Goal: Information Seeking & Learning: Learn about a topic

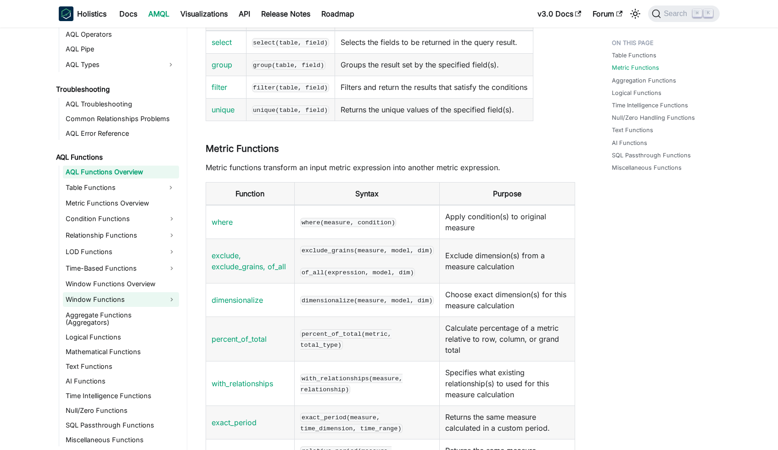
scroll to position [504, 0]
click at [124, 390] on link "Time Intelligence Functions" at bounding box center [121, 396] width 116 height 13
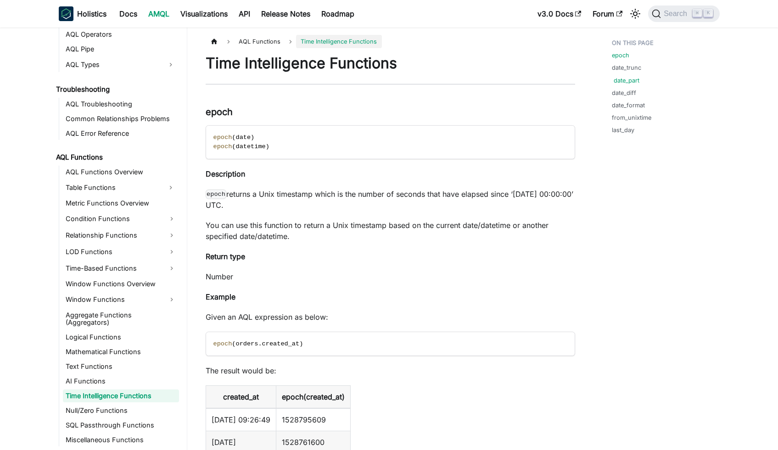
click at [622, 81] on link "date_part" at bounding box center [627, 80] width 26 height 9
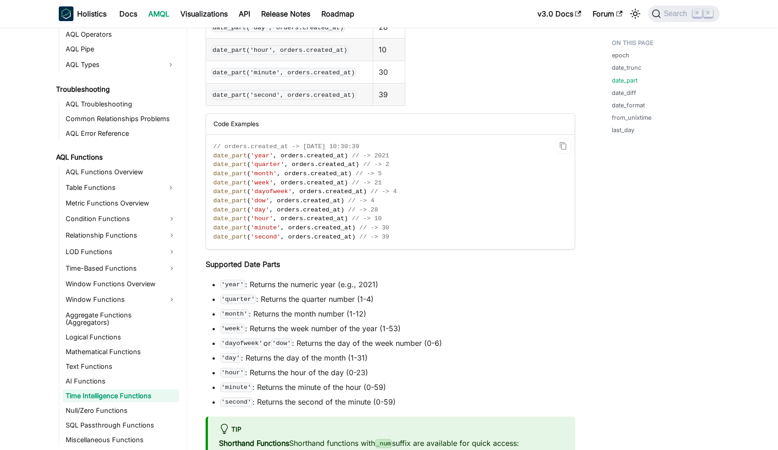
scroll to position [1548, 0]
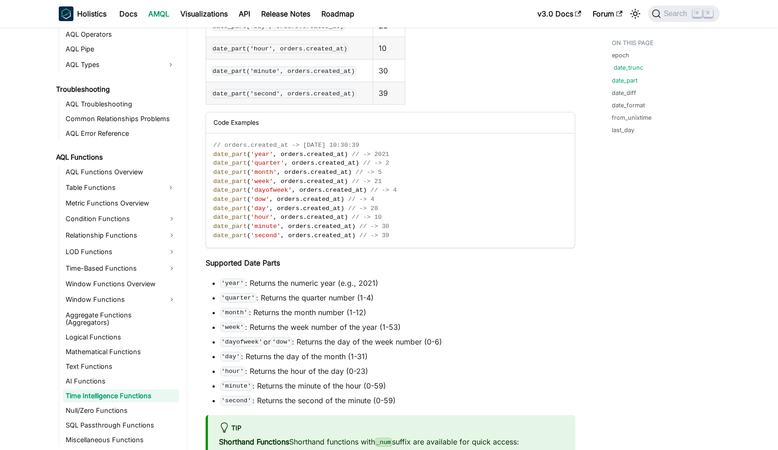
click at [636, 68] on link "date_trunc" at bounding box center [628, 67] width 29 height 9
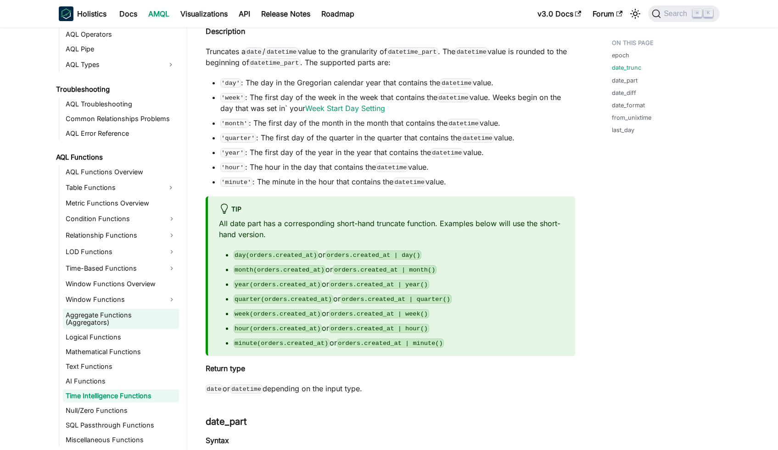
scroll to position [894, 0]
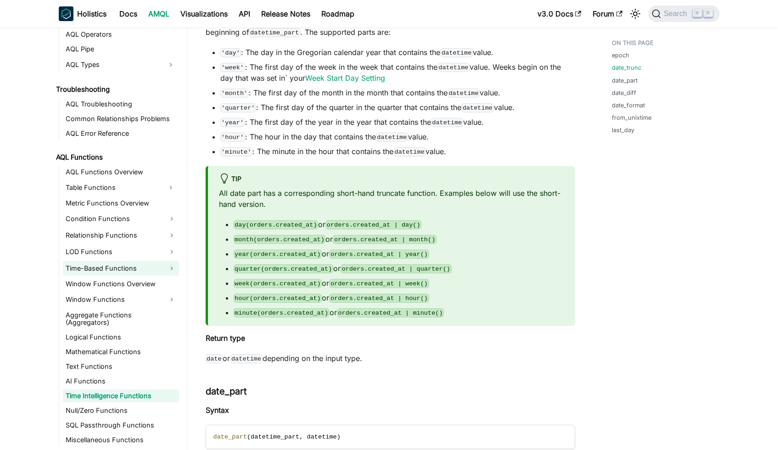
click at [137, 271] on link "Time-Based Functions" at bounding box center [121, 268] width 116 height 15
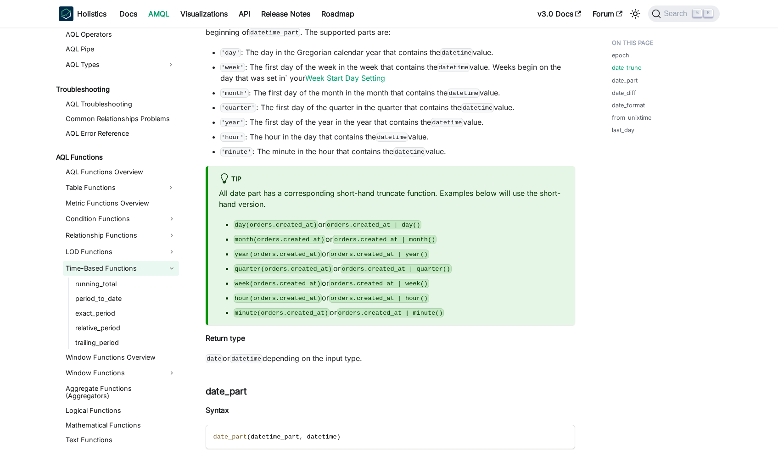
click at [137, 271] on link "Time-Based Functions" at bounding box center [121, 268] width 116 height 15
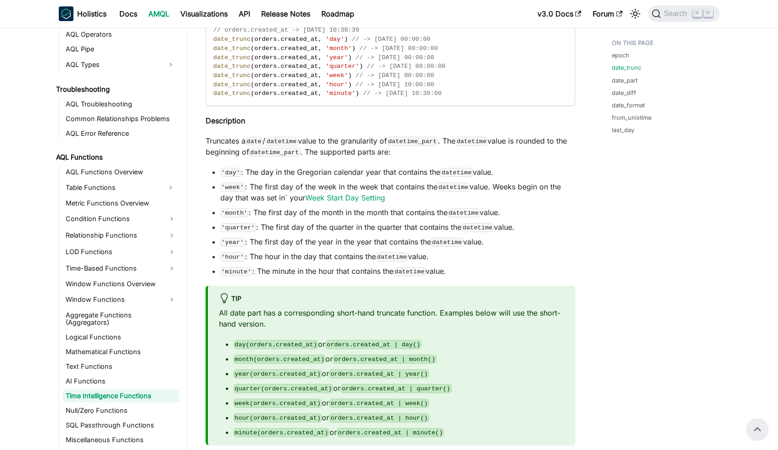
scroll to position [708, 0]
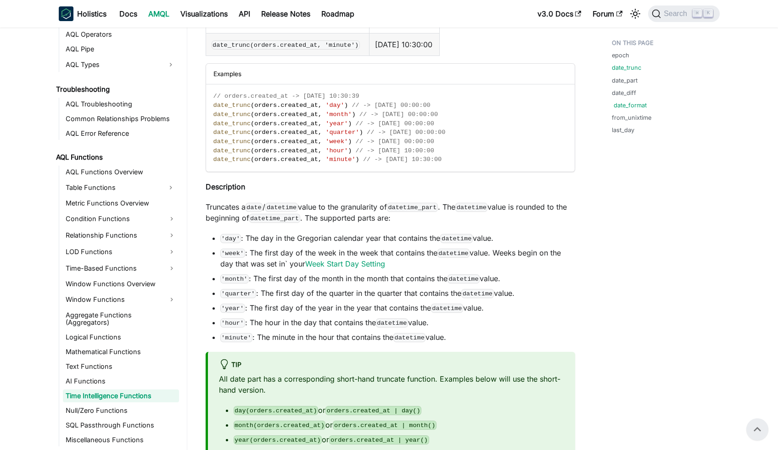
click at [638, 108] on link "date_format" at bounding box center [630, 105] width 33 height 9
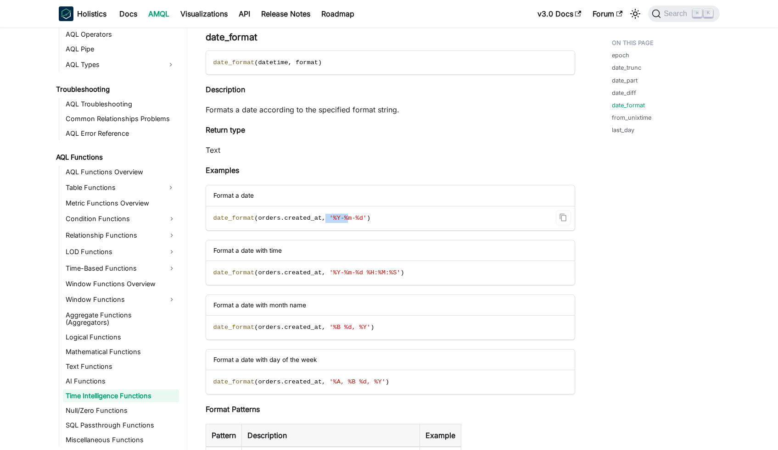
drag, startPoint x: 327, startPoint y: 219, endPoint x: 347, endPoint y: 220, distance: 19.8
click at [347, 220] on span "date_format ( orders . created_at , '%Y-%m-%d' )" at bounding box center [292, 218] width 157 height 7
click at [347, 220] on span "'%Y-%m-%d'" at bounding box center [348, 218] width 38 height 7
drag, startPoint x: 329, startPoint y: 219, endPoint x: 368, endPoint y: 221, distance: 38.6
click at [368, 221] on span "date_format ( orders . created_at , '%Y-%m-%d' )" at bounding box center [292, 218] width 157 height 7
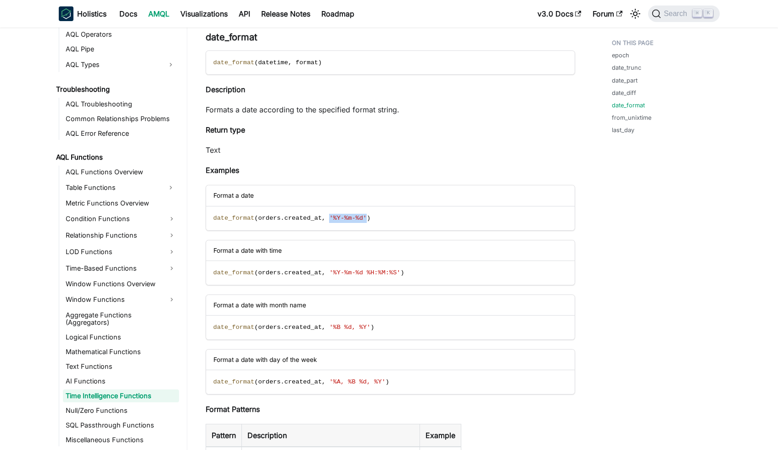
copy span "'%Y-%m-%d'"
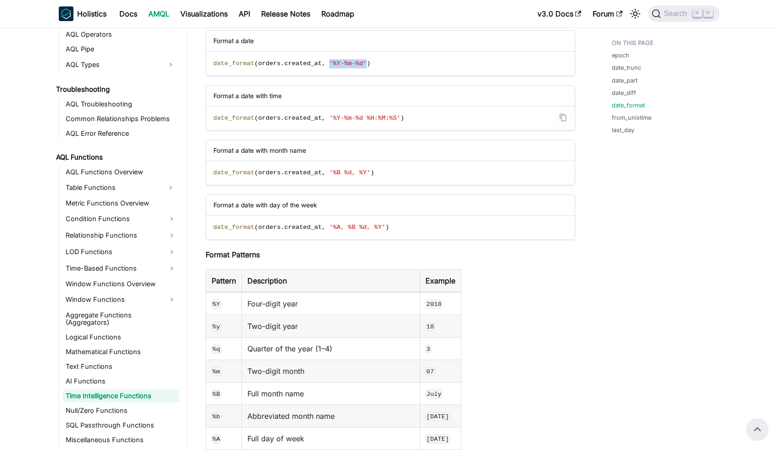
scroll to position [2691, 0]
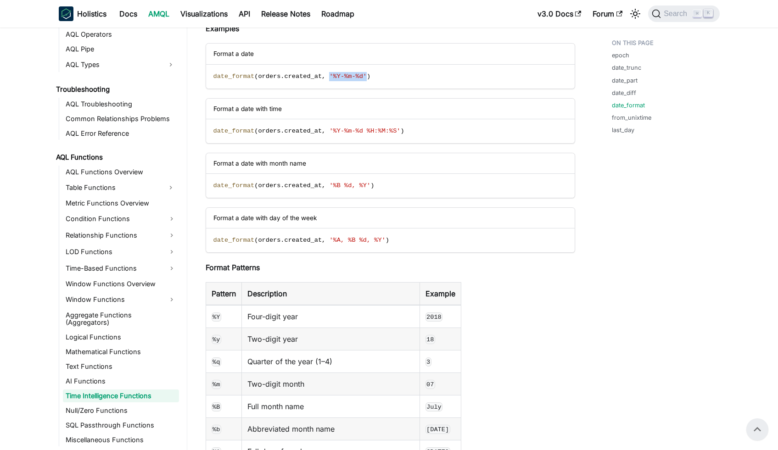
copy span "'%Y-%m-%d'"
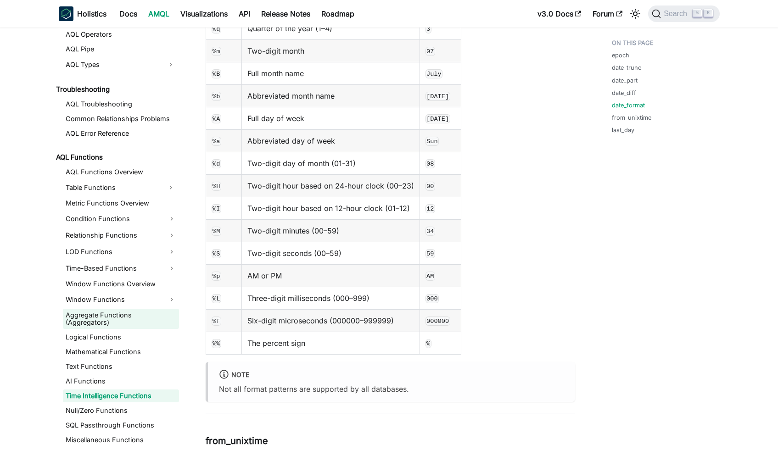
scroll to position [3039, 0]
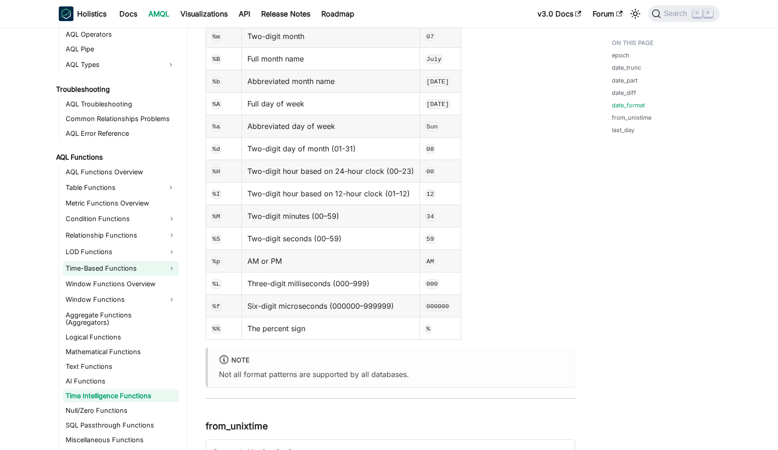
click at [110, 268] on link "Time-Based Functions" at bounding box center [121, 268] width 116 height 15
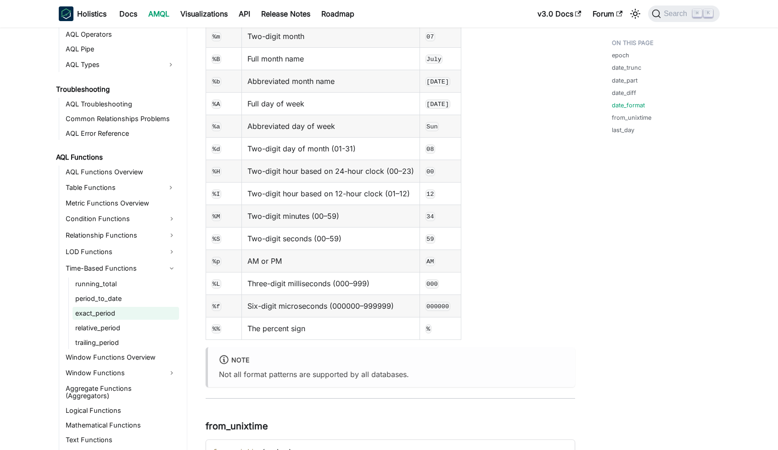
click at [122, 313] on link "exact_period" at bounding box center [126, 313] width 107 height 13
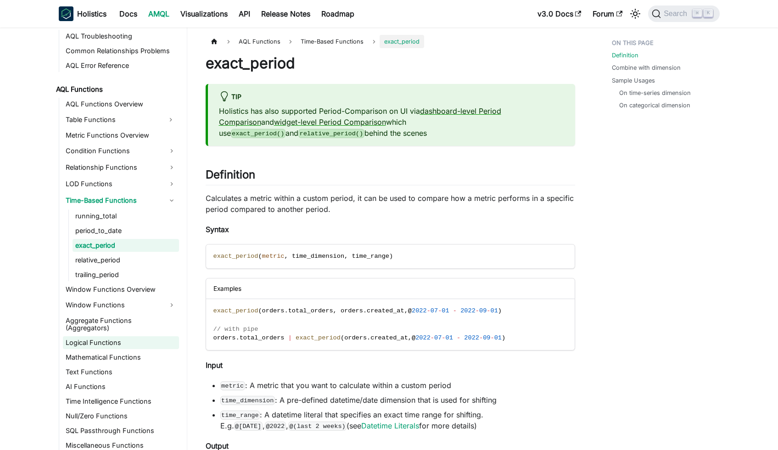
scroll to position [615, 0]
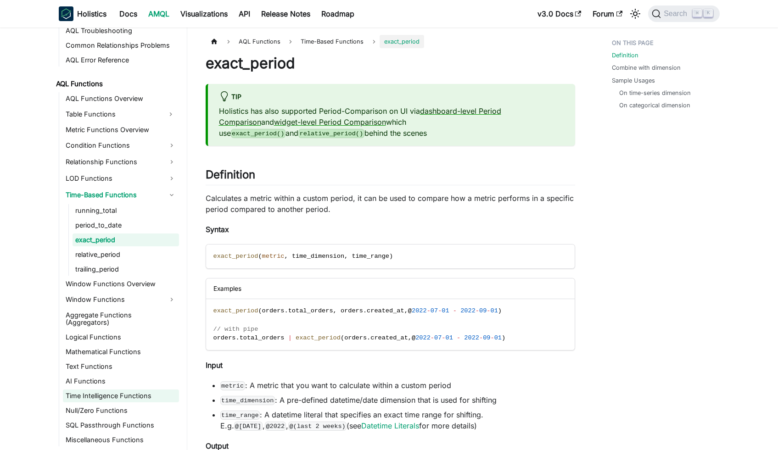
click at [113, 392] on link "Time Intelligence Functions" at bounding box center [121, 396] width 116 height 13
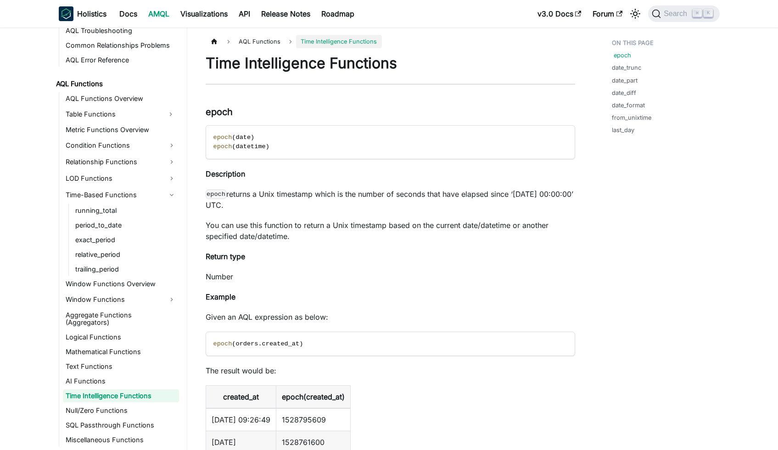
click at [619, 55] on link "epoch" at bounding box center [622, 55] width 17 height 9
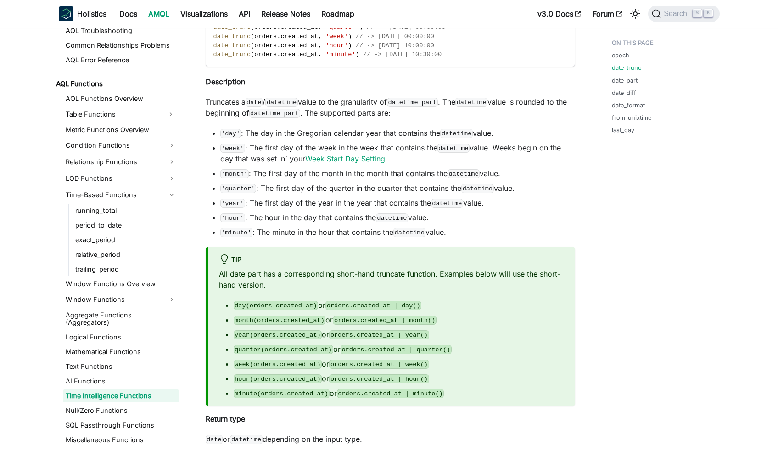
scroll to position [860, 0]
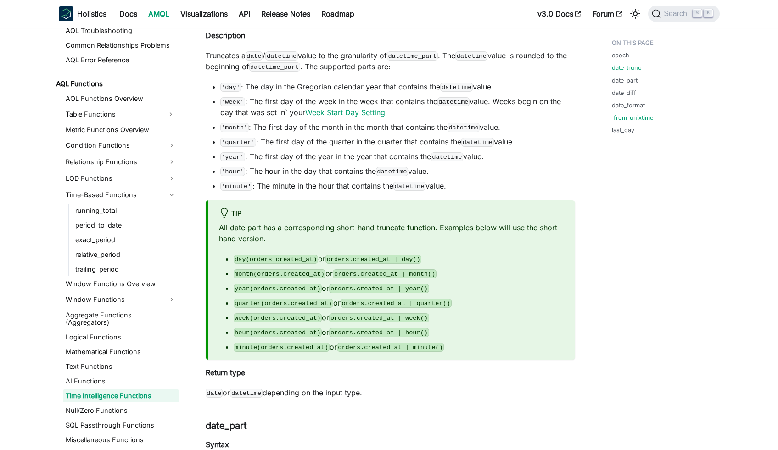
click at [647, 118] on link "from_unixtime" at bounding box center [633, 117] width 39 height 9
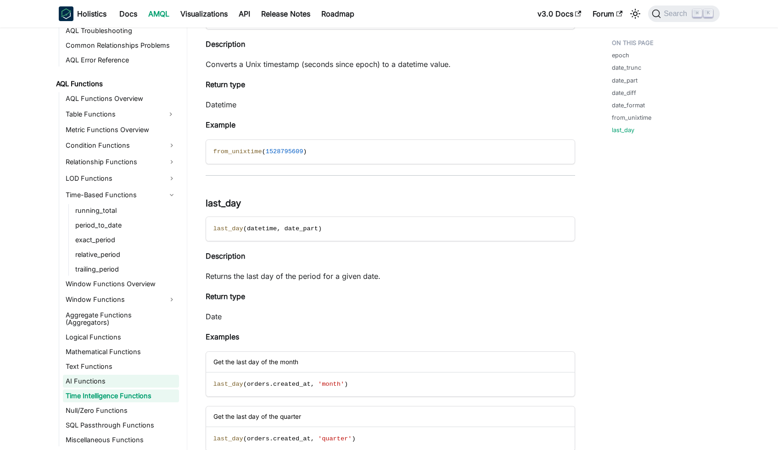
scroll to position [3479, 0]
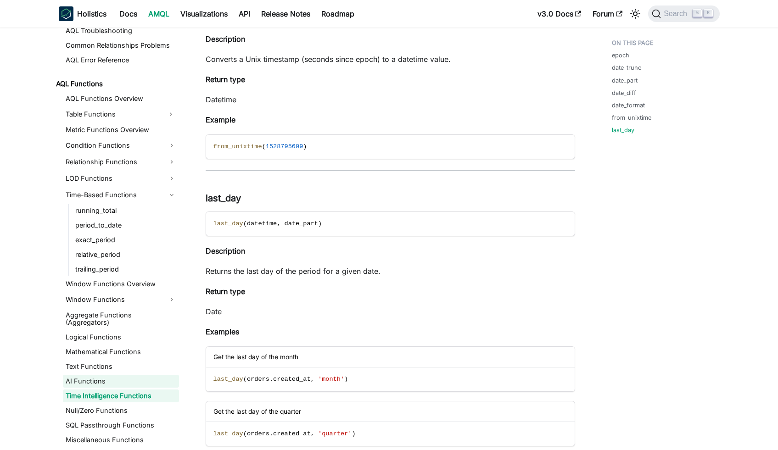
click at [124, 382] on link "AI Functions" at bounding box center [121, 381] width 116 height 13
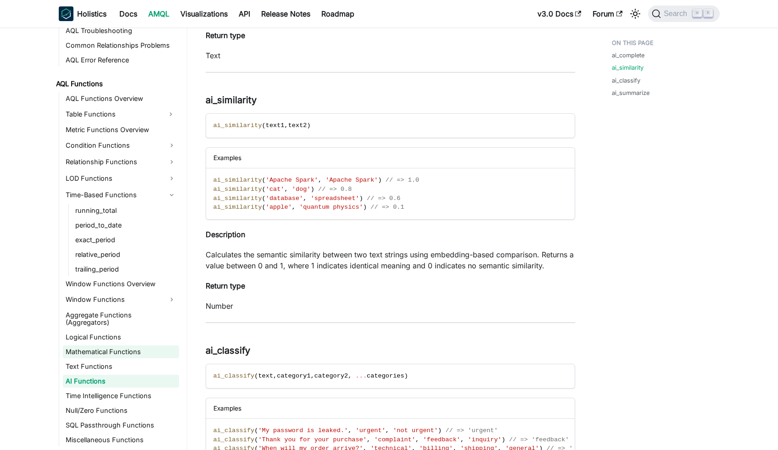
scroll to position [458, 0]
click at [133, 390] on link "Time Intelligence Functions" at bounding box center [121, 396] width 116 height 13
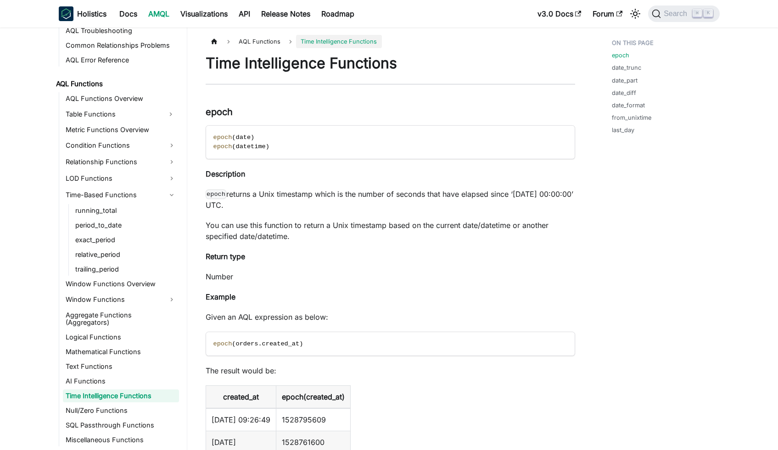
click at [635, 67] on link "date_trunc" at bounding box center [628, 67] width 29 height 9
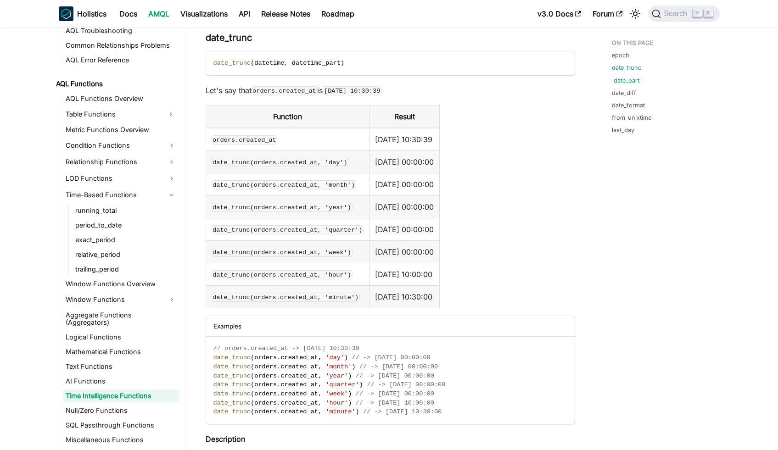
click at [630, 81] on link "date_part" at bounding box center [627, 80] width 26 height 9
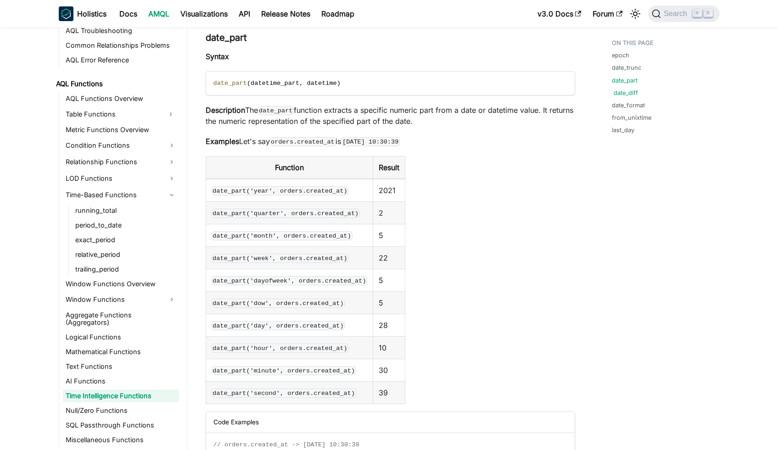
click at [626, 91] on link "date_diff" at bounding box center [626, 93] width 24 height 9
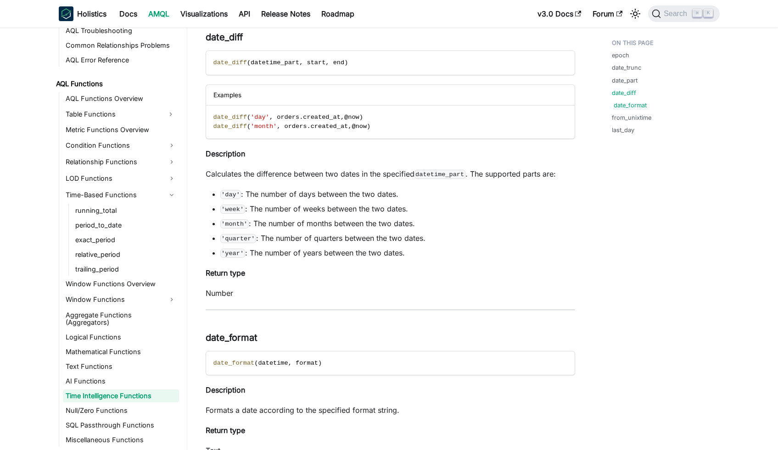
click at [626, 103] on link "date_format" at bounding box center [630, 105] width 33 height 9
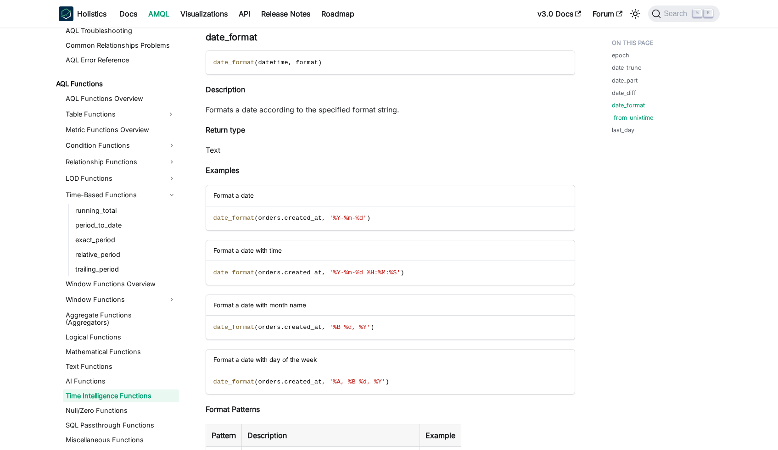
click at [626, 118] on link "from_unixtime" at bounding box center [633, 117] width 39 height 9
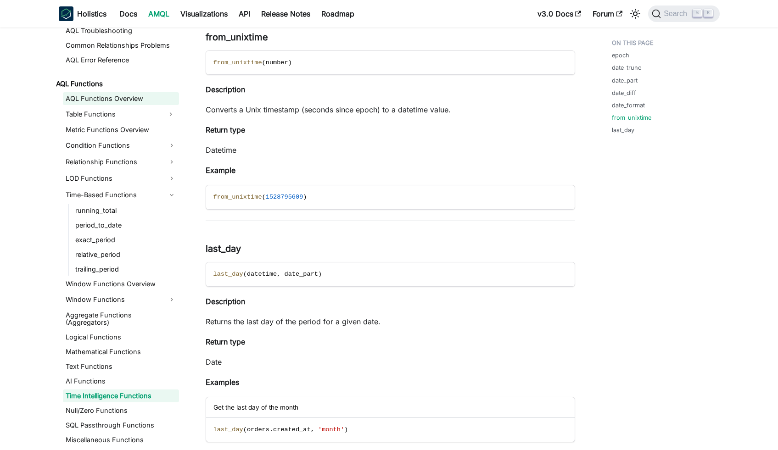
click at [139, 94] on link "AQL Functions Overview" at bounding box center [121, 98] width 116 height 13
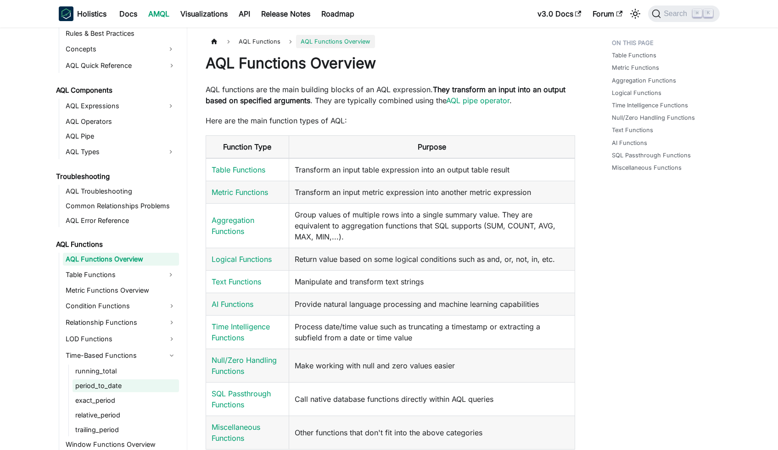
scroll to position [427, 0]
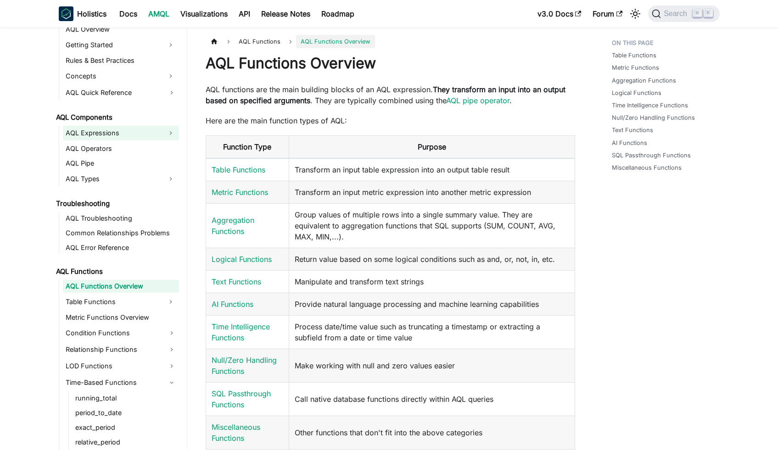
click at [126, 128] on link "AQL Expressions" at bounding box center [113, 133] width 100 height 15
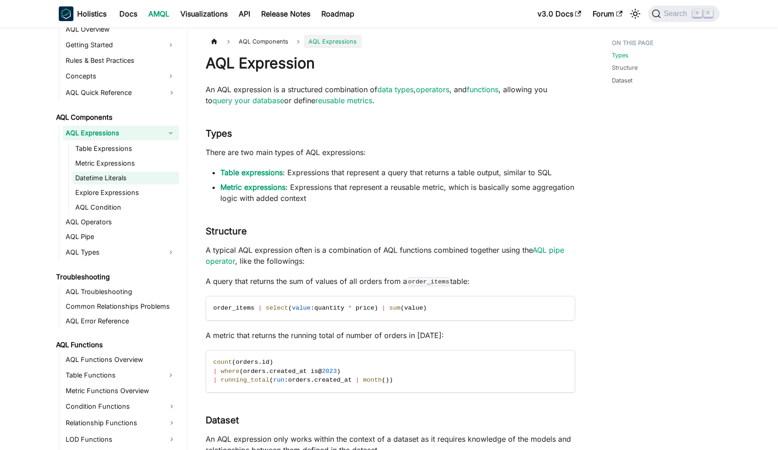
click at [106, 179] on link "Datetime Literals" at bounding box center [126, 178] width 107 height 13
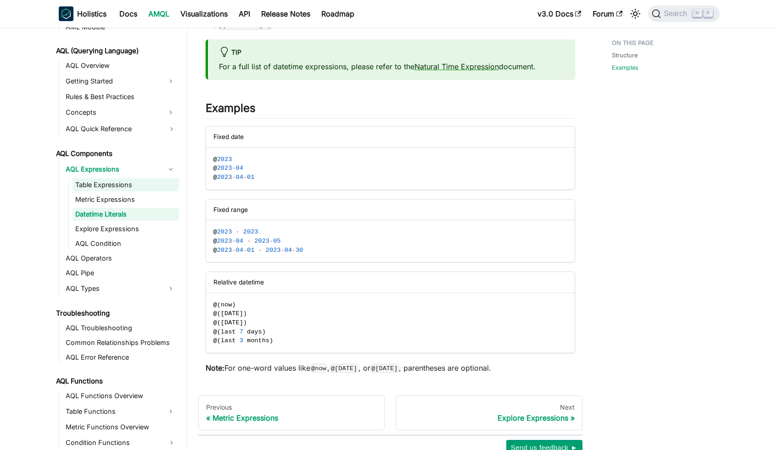
scroll to position [336, 0]
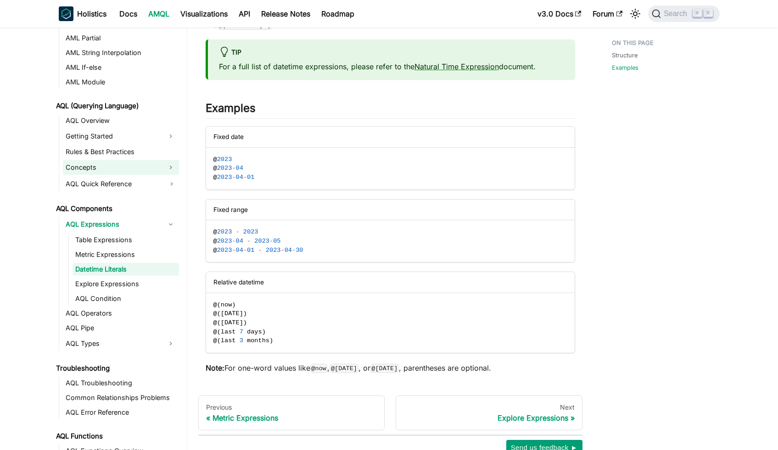
click at [133, 164] on link "Concepts" at bounding box center [113, 167] width 100 height 15
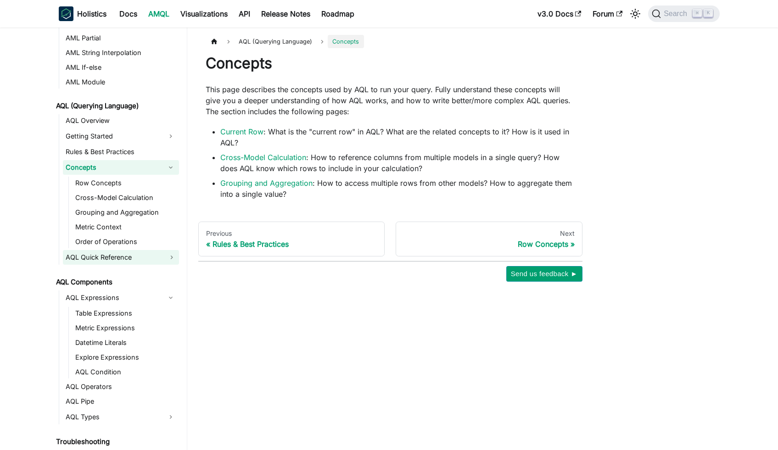
click at [138, 256] on link "AQL Quick Reference" at bounding box center [121, 257] width 116 height 15
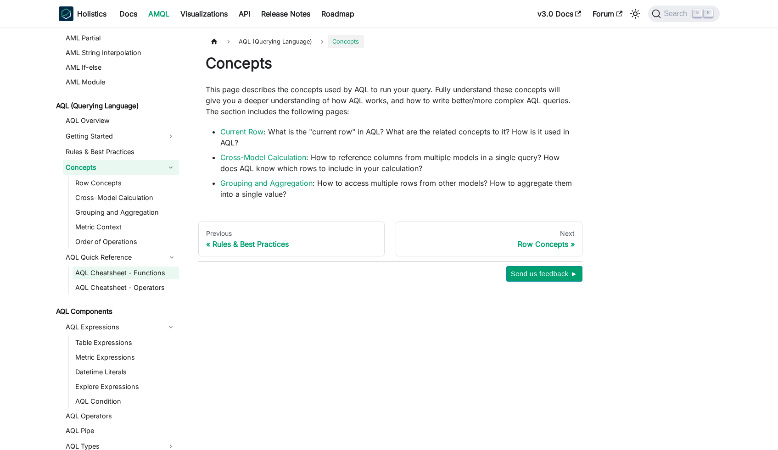
click at [137, 271] on link "AQL Cheatsheet - Functions" at bounding box center [126, 273] width 107 height 13
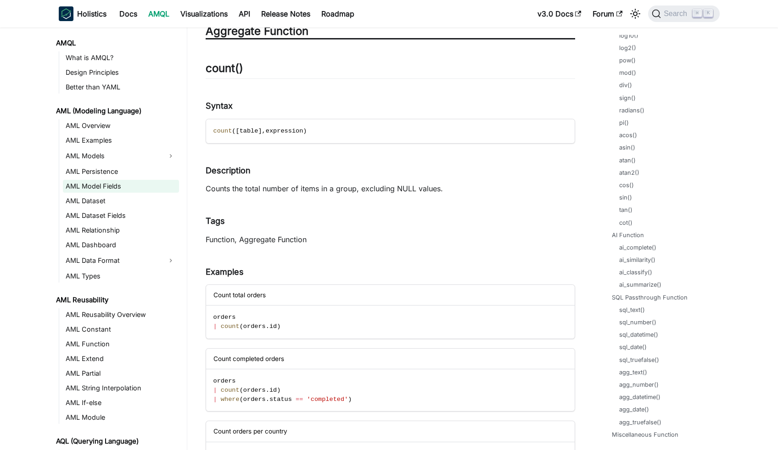
scroll to position [15, 0]
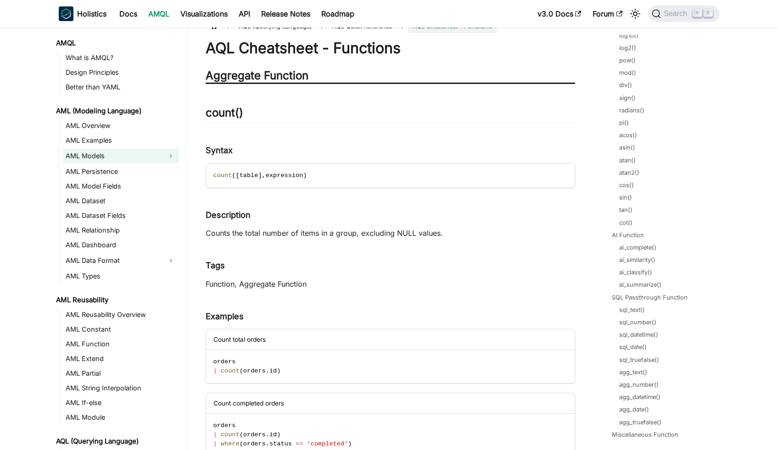
click at [118, 152] on link "AML Models" at bounding box center [113, 156] width 100 height 15
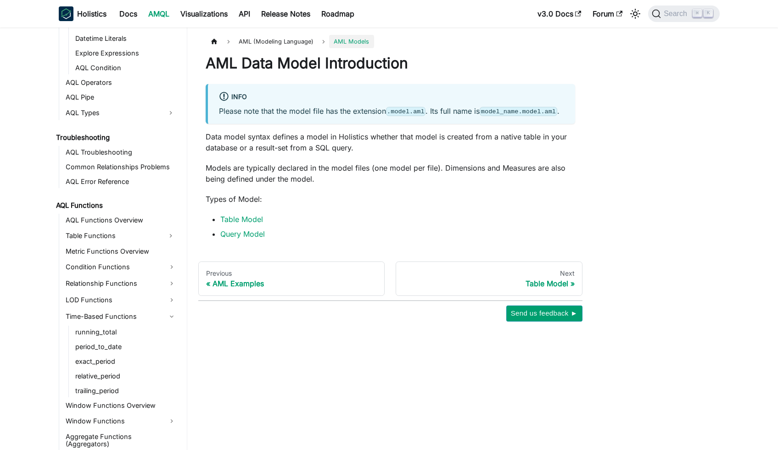
scroll to position [699, 0]
click at [148, 282] on link "Relationship Functions" at bounding box center [121, 283] width 116 height 15
click at [148, 307] on ul "AQL Functions Overview Table Functions Metric Functions Overview Condition Func…" at bounding box center [119, 398] width 120 height 369
click at [148, 311] on link "LOD Functions" at bounding box center [121, 315] width 116 height 15
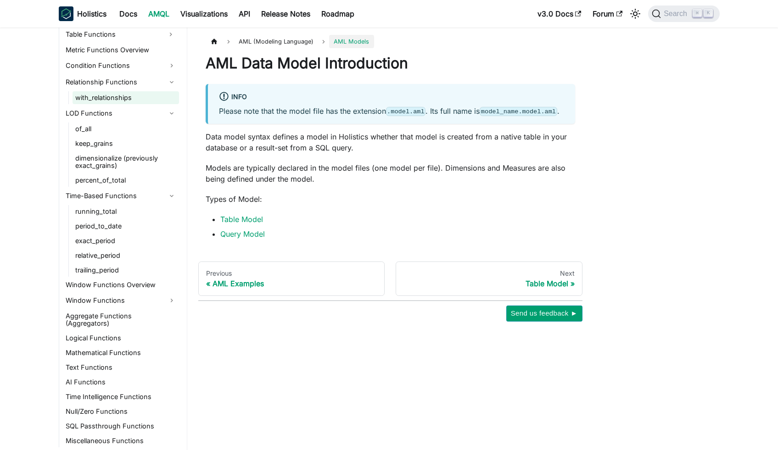
scroll to position [901, 0]
click at [111, 341] on link "Logical Functions" at bounding box center [121, 337] width 116 height 13
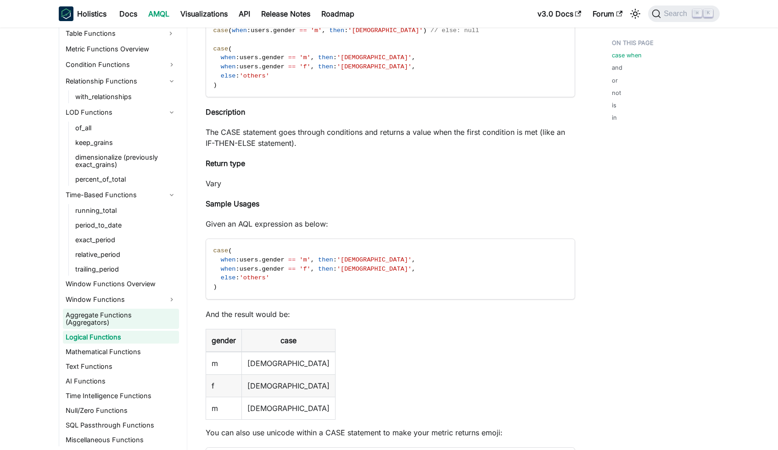
scroll to position [197, 0]
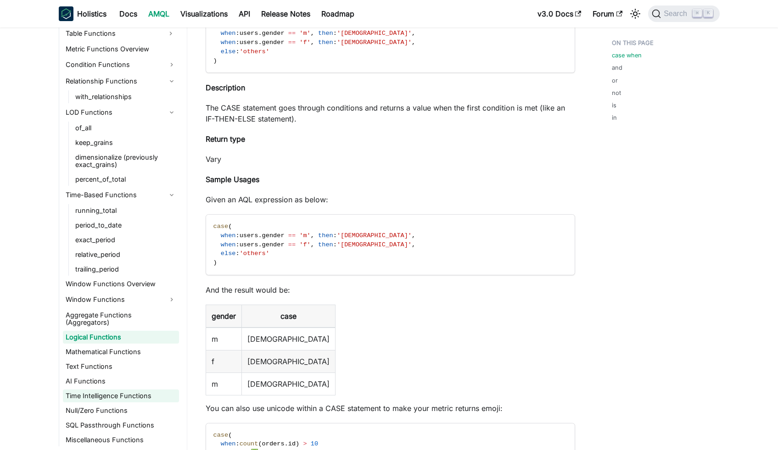
click at [112, 392] on link "Time Intelligence Functions" at bounding box center [121, 396] width 116 height 13
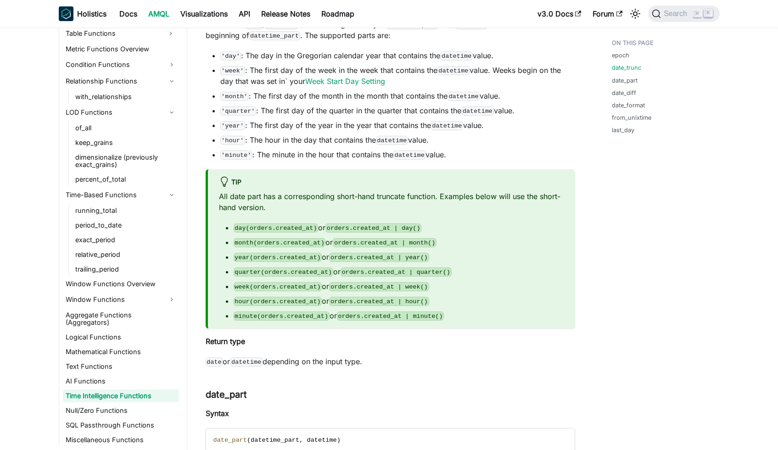
scroll to position [894, 0]
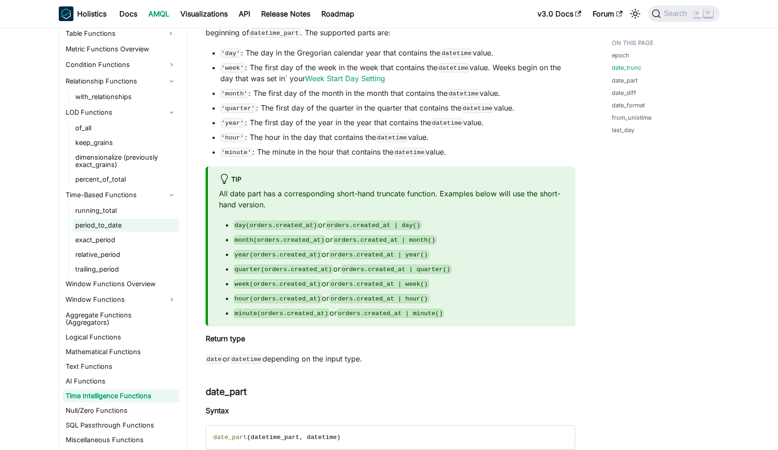
click at [122, 224] on link "period_to_date" at bounding box center [126, 225] width 107 height 13
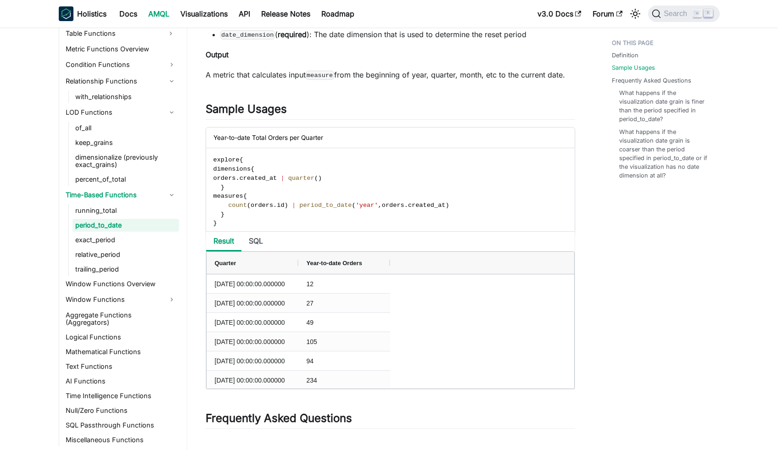
scroll to position [331, 0]
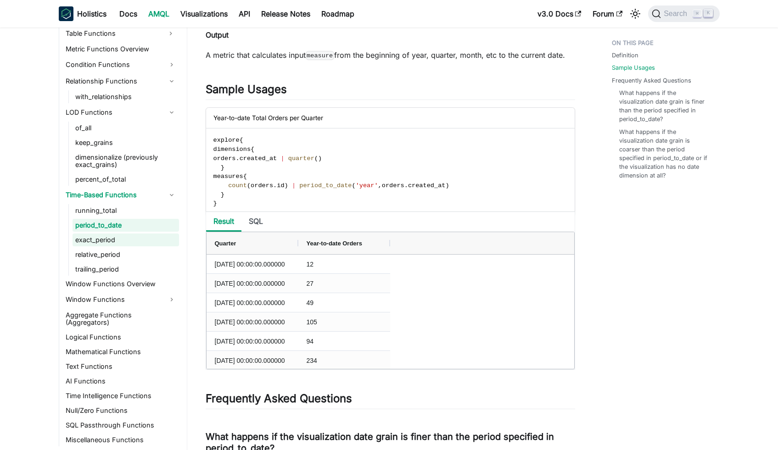
click at [91, 237] on link "exact_period" at bounding box center [126, 240] width 107 height 13
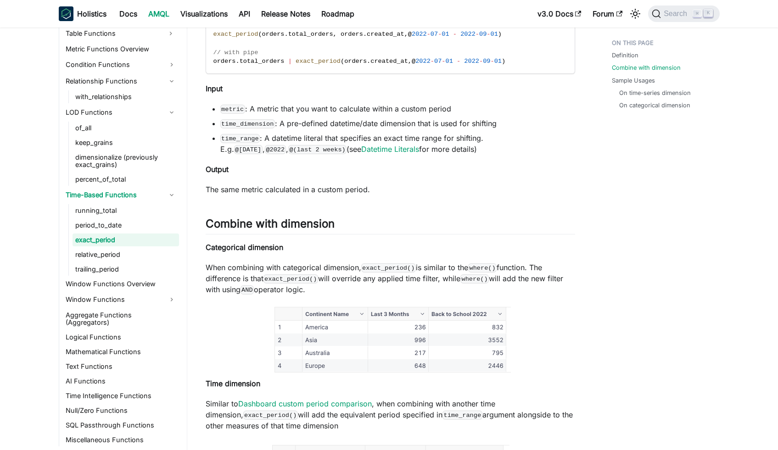
scroll to position [289, 0]
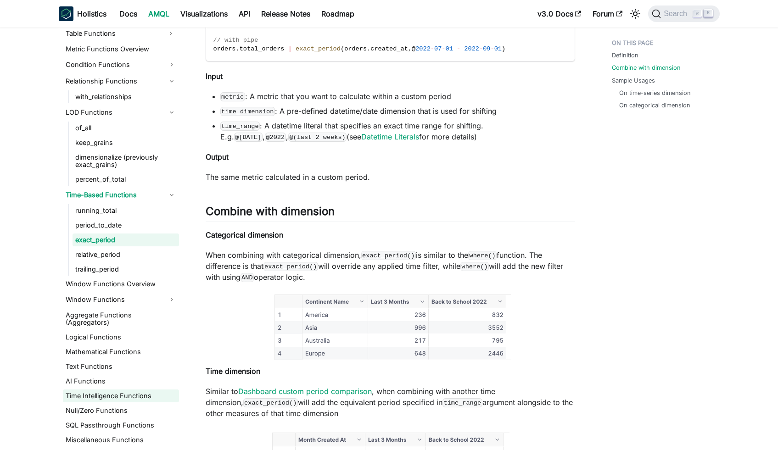
click at [107, 399] on link "Time Intelligence Functions" at bounding box center [121, 396] width 116 height 13
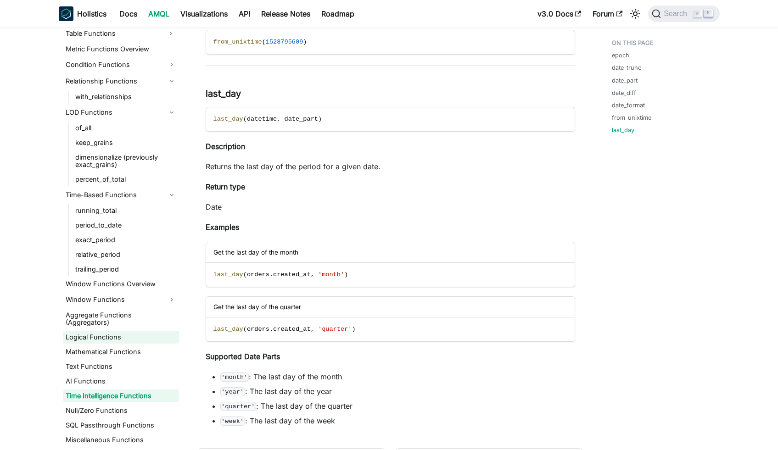
scroll to position [3698, 0]
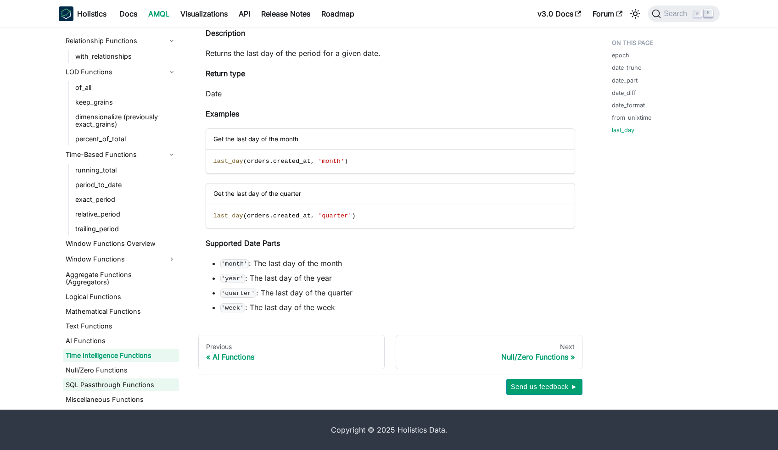
click at [133, 383] on link "SQL Passthrough Functions" at bounding box center [121, 385] width 116 height 13
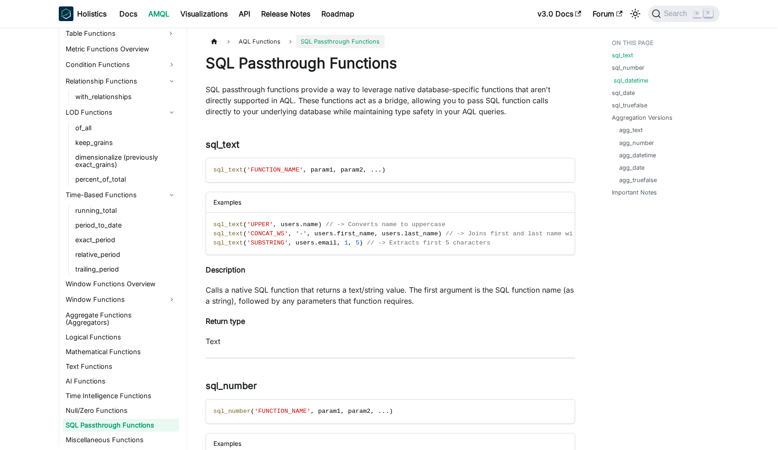
click at [631, 79] on link "sql_datetime" at bounding box center [631, 80] width 34 height 9
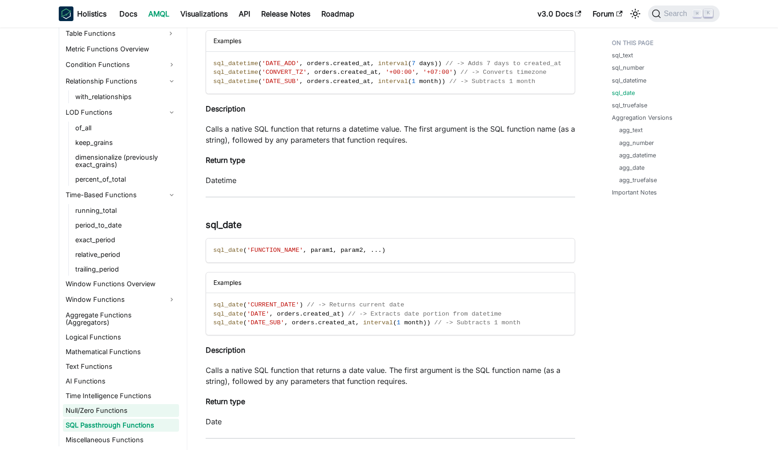
scroll to position [678, 0]
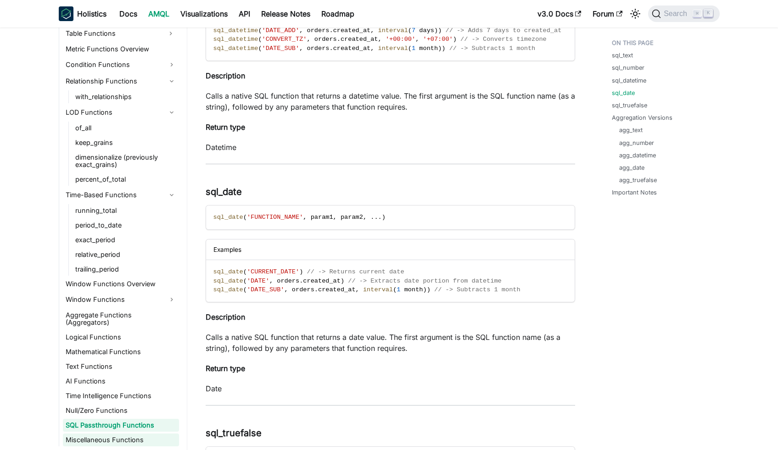
click at [111, 437] on link "Miscellaneous Functions" at bounding box center [121, 440] width 116 height 13
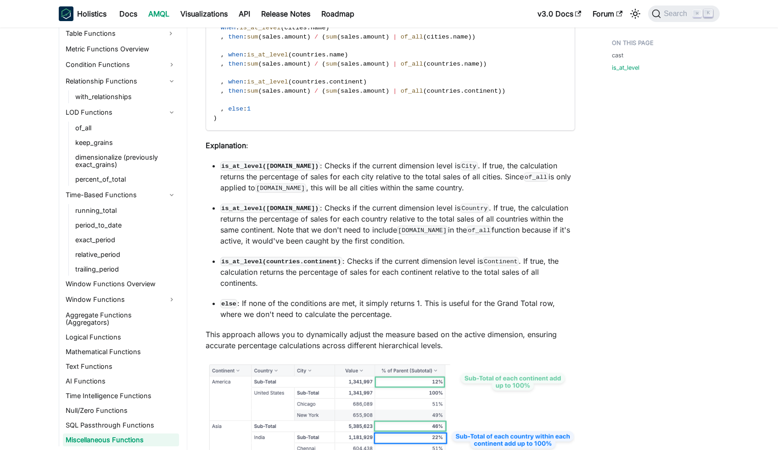
scroll to position [1021, 0]
click at [98, 427] on link "SQL Passthrough Functions" at bounding box center [121, 425] width 116 height 13
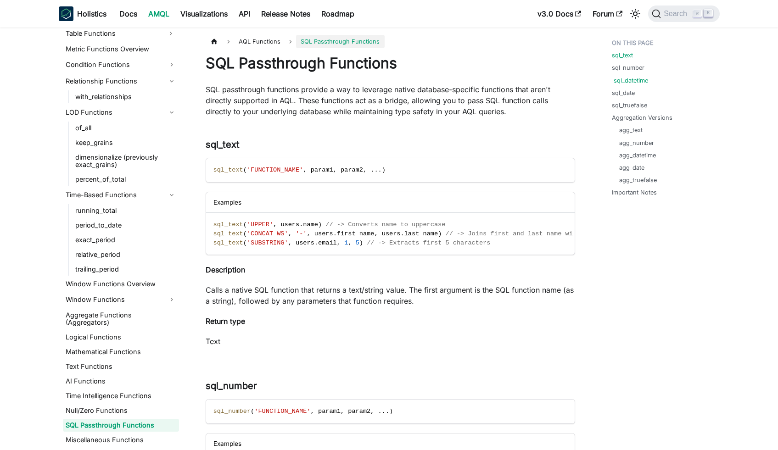
click at [627, 79] on link "sql_datetime" at bounding box center [631, 80] width 34 height 9
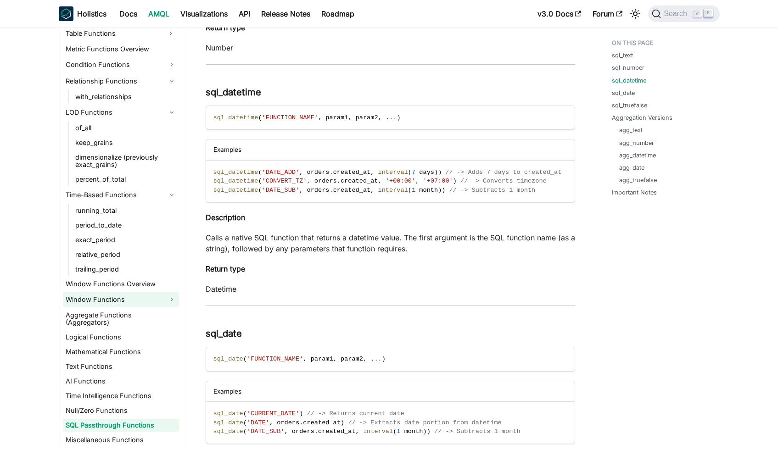
scroll to position [576, 0]
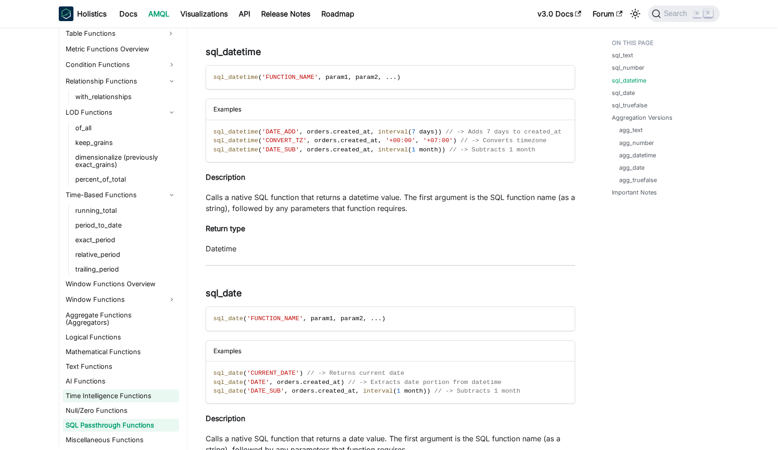
click at [129, 397] on link "Time Intelligence Functions" at bounding box center [121, 396] width 116 height 13
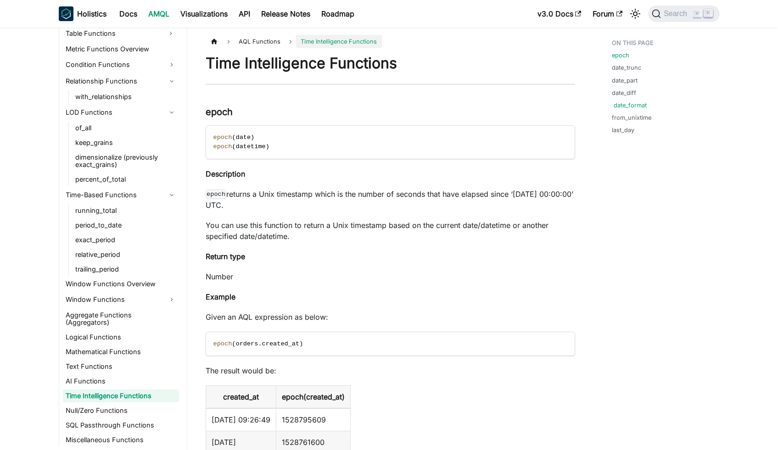
click at [632, 103] on link "date_format" at bounding box center [630, 105] width 33 height 9
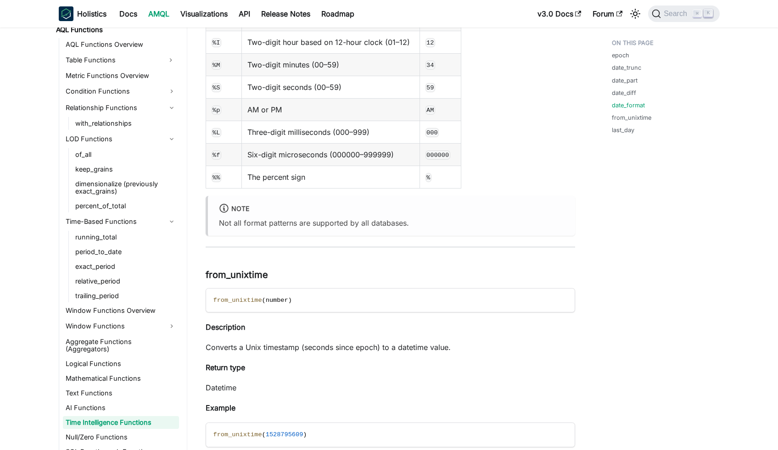
scroll to position [901, 0]
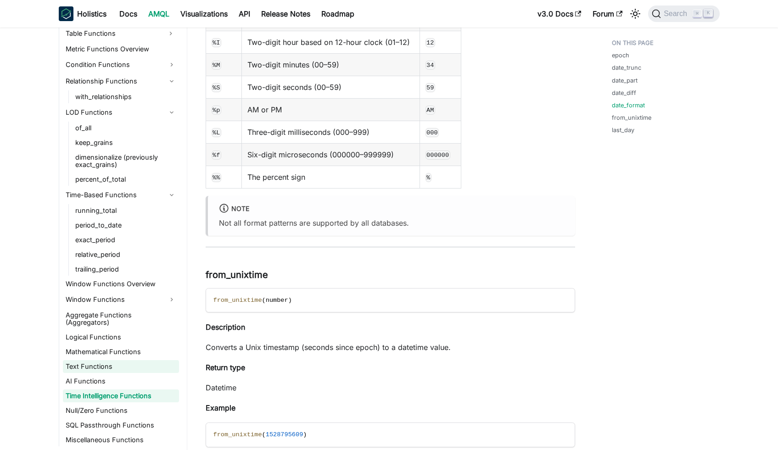
click at [141, 369] on link "Text Functions" at bounding box center [121, 366] width 116 height 13
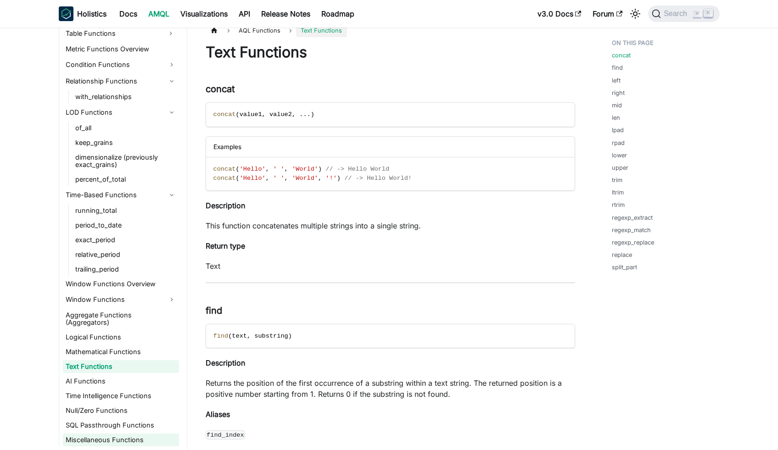
scroll to position [16, 0]
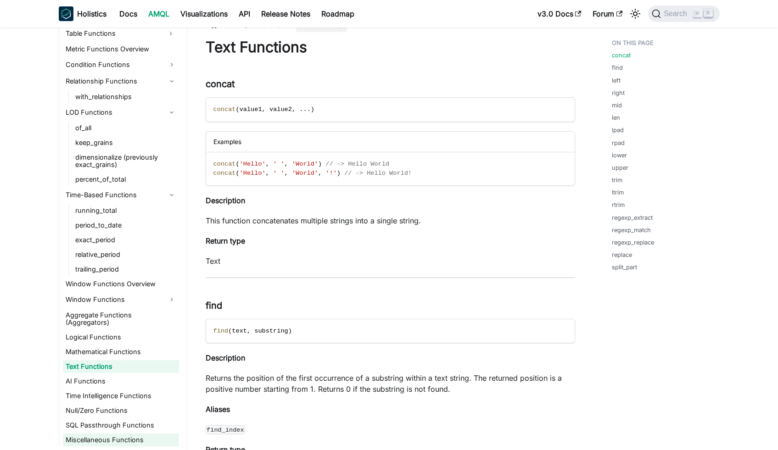
click at [152, 438] on link "Miscellaneous Functions" at bounding box center [121, 440] width 116 height 13
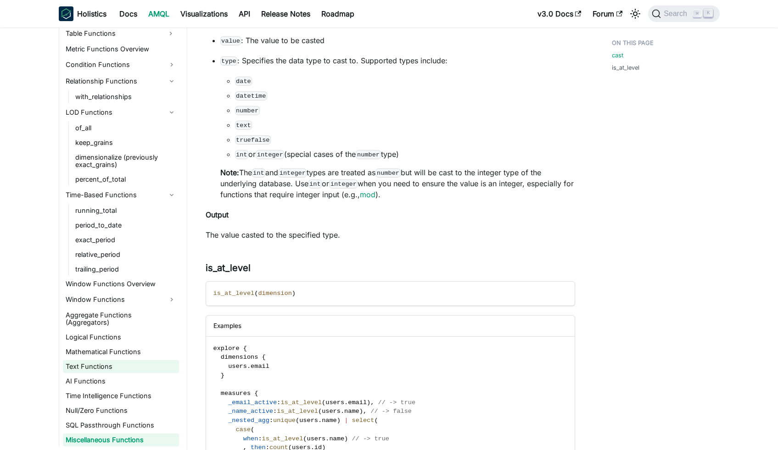
scroll to position [228, 0]
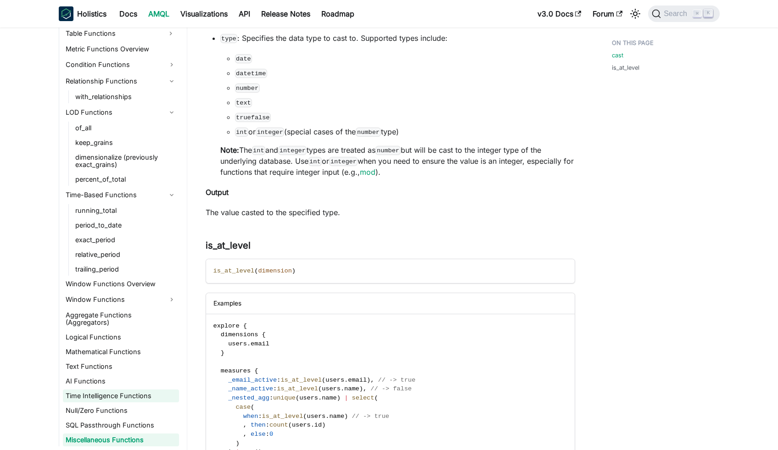
click at [124, 399] on link "Time Intelligence Functions" at bounding box center [121, 396] width 116 height 13
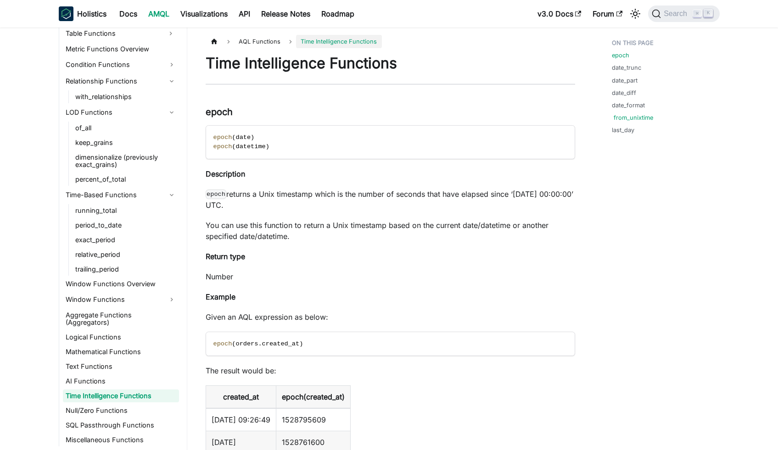
click at [632, 119] on link "from_unixtime" at bounding box center [633, 117] width 39 height 9
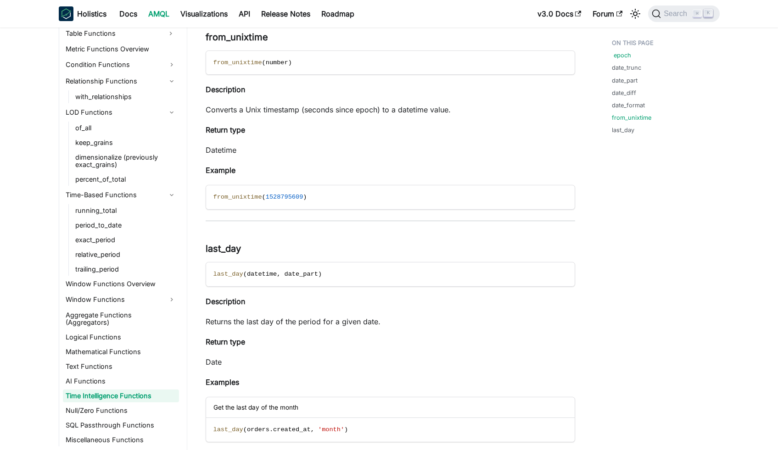
click at [624, 57] on link "epoch" at bounding box center [622, 55] width 17 height 9
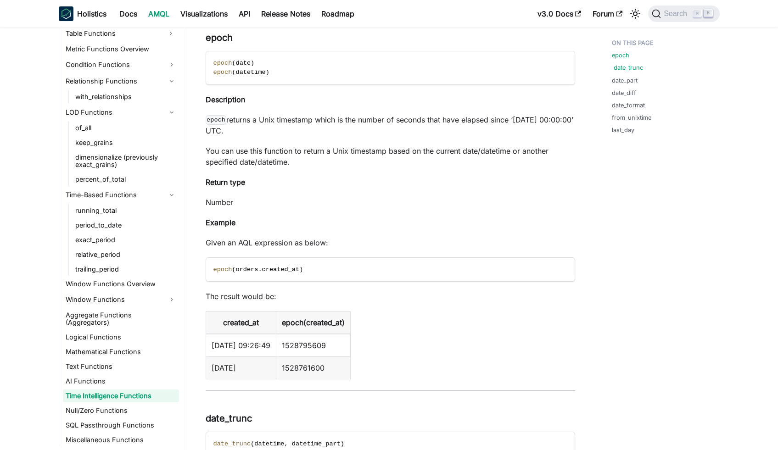
click at [625, 71] on link "date_trunc" at bounding box center [628, 67] width 29 height 9
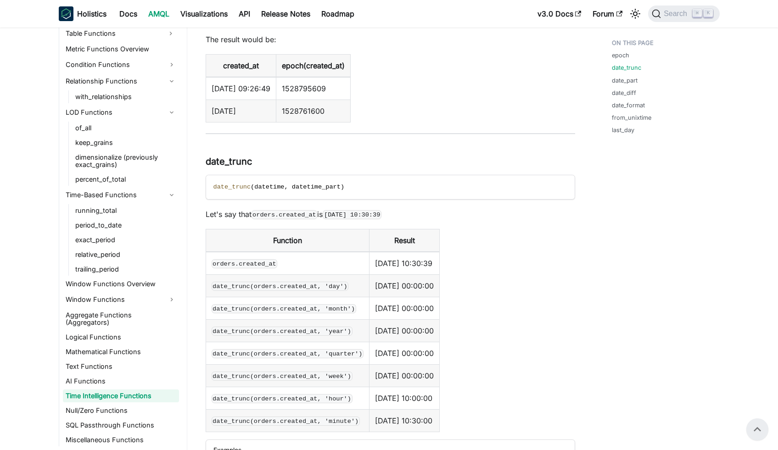
scroll to position [180, 0]
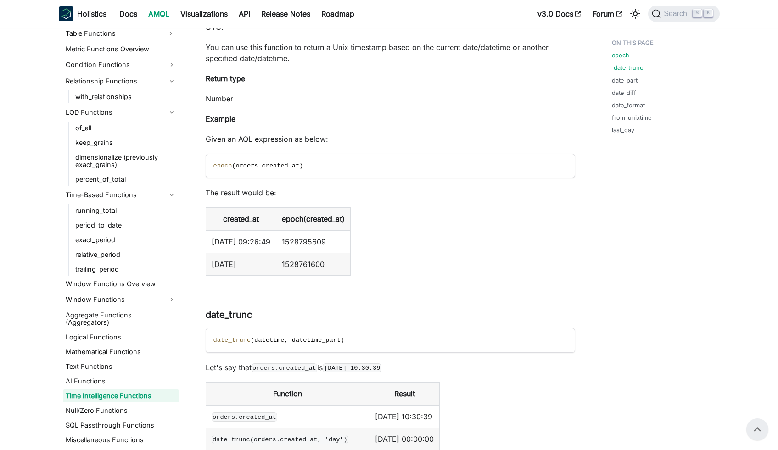
click at [627, 66] on link "date_trunc" at bounding box center [628, 67] width 29 height 9
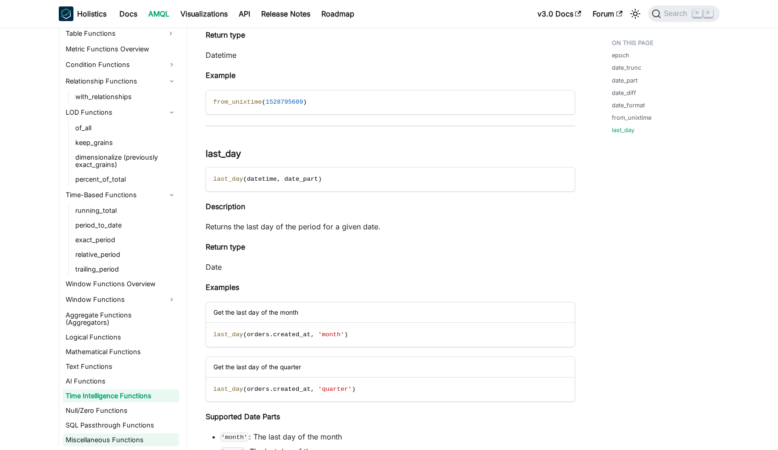
scroll to position [3653, 0]
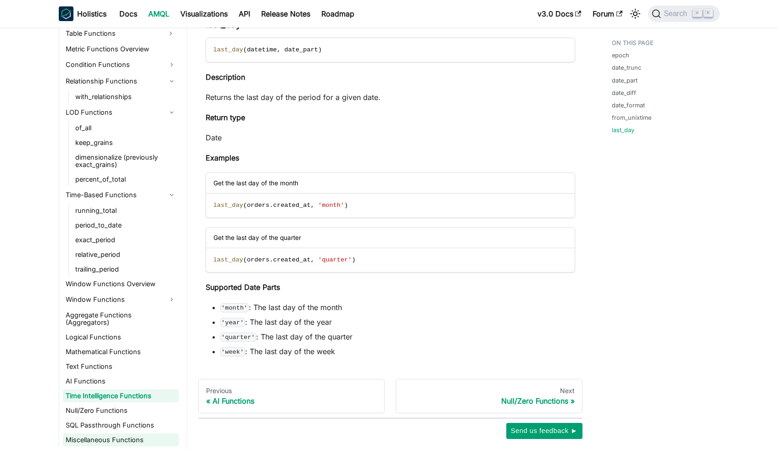
click at [84, 438] on link "Miscellaneous Functions" at bounding box center [121, 440] width 116 height 13
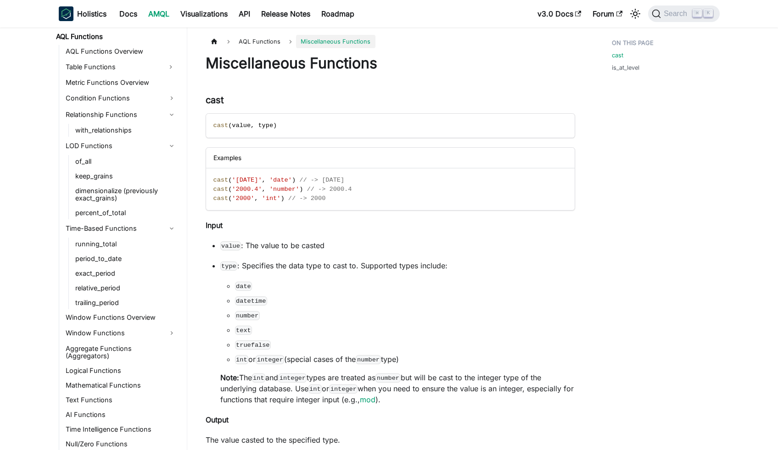
scroll to position [901, 0]
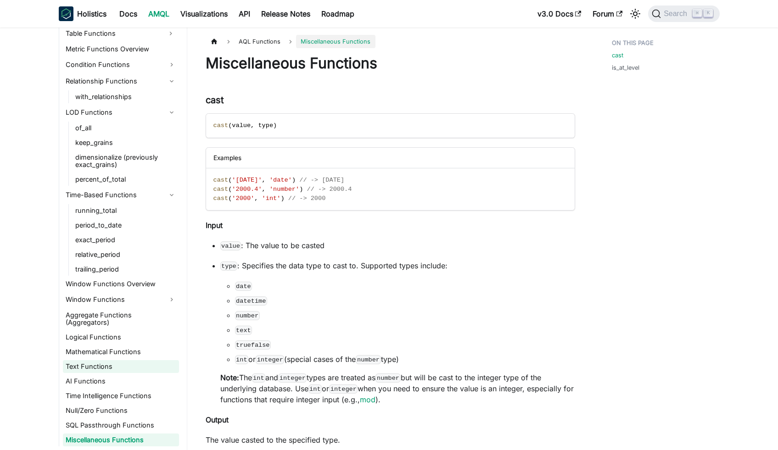
click at [105, 362] on link "Text Functions" at bounding box center [121, 366] width 116 height 13
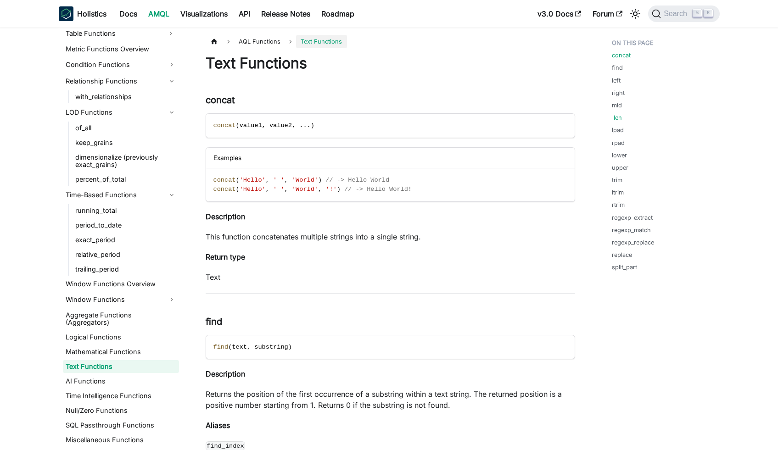
click at [617, 119] on link "len" at bounding box center [618, 117] width 8 height 9
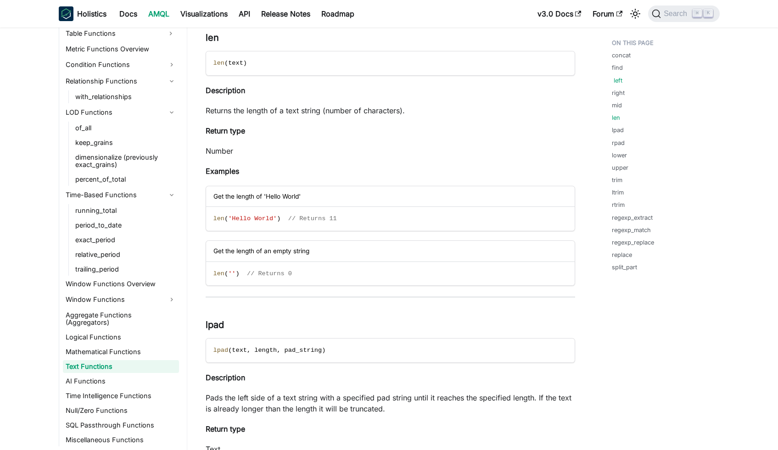
click at [615, 80] on link "left" at bounding box center [618, 80] width 9 height 9
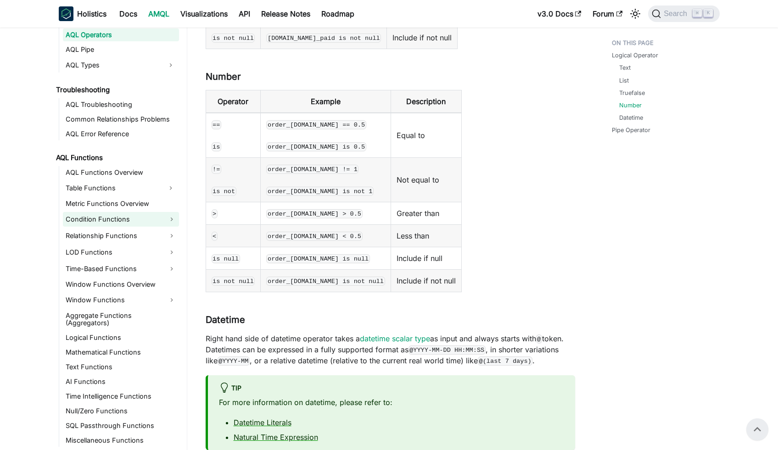
scroll to position [541, 0]
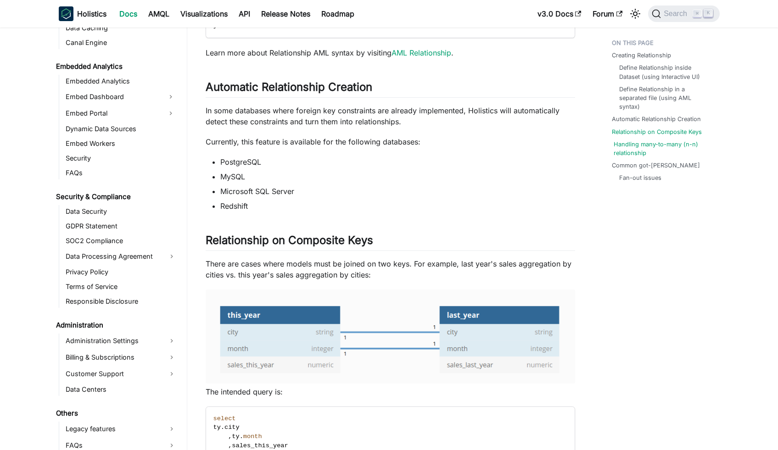
scroll to position [1459, 0]
